Goal: Check status: Check status

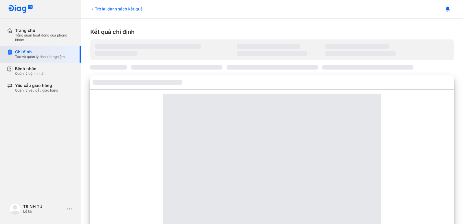
click at [38, 54] on div "Chỉ định" at bounding box center [40, 51] width 50 height 5
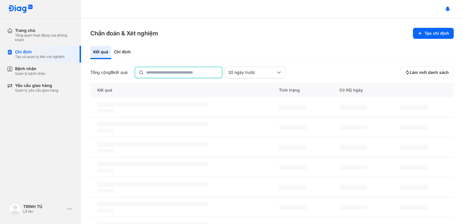
click at [185, 74] on input "text" at bounding box center [182, 72] width 72 height 10
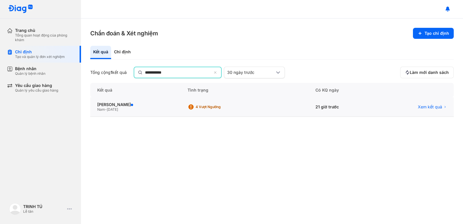
type input "**********"
click at [426, 104] on div "Xem kết quả" at bounding box center [415, 106] width 78 height 19
